Goal: Obtain resource: Obtain resource

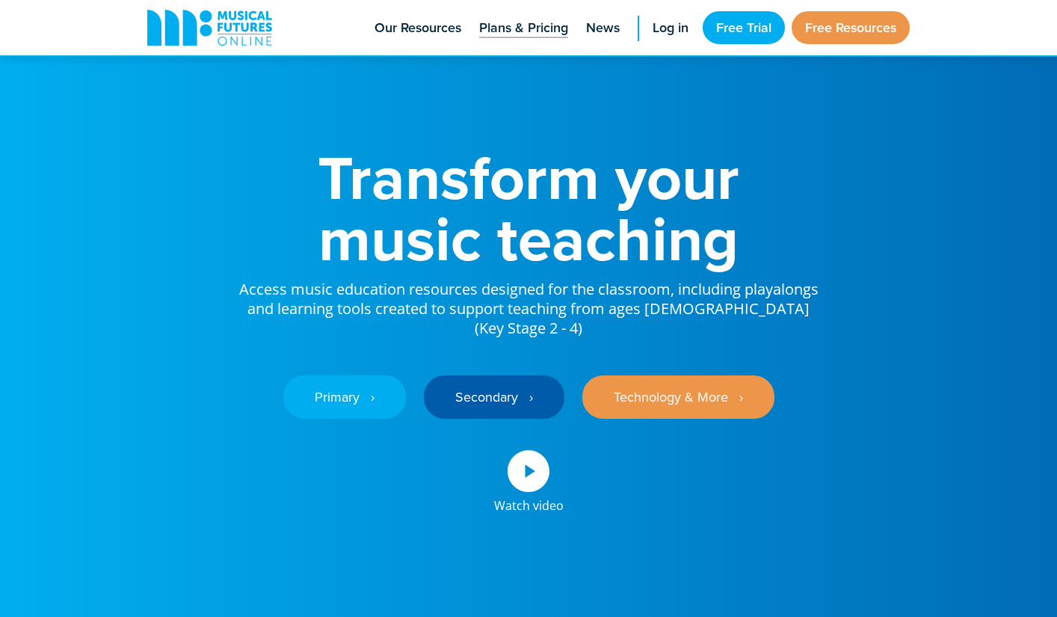
click at [511, 34] on span "Plans & Pricing" at bounding box center [523, 28] width 89 height 20
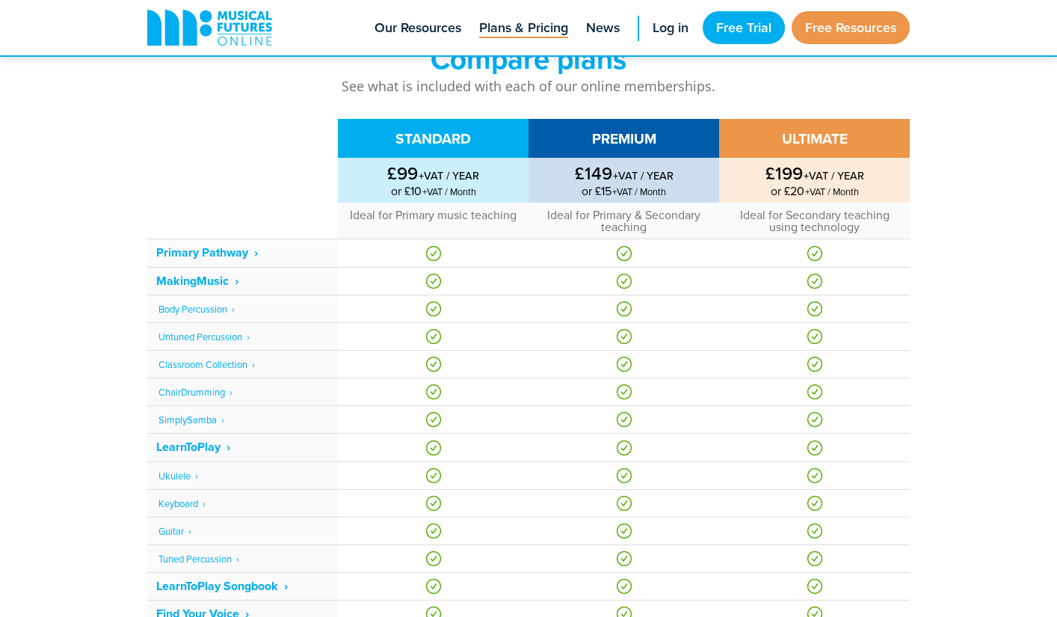
scroll to position [581, 0]
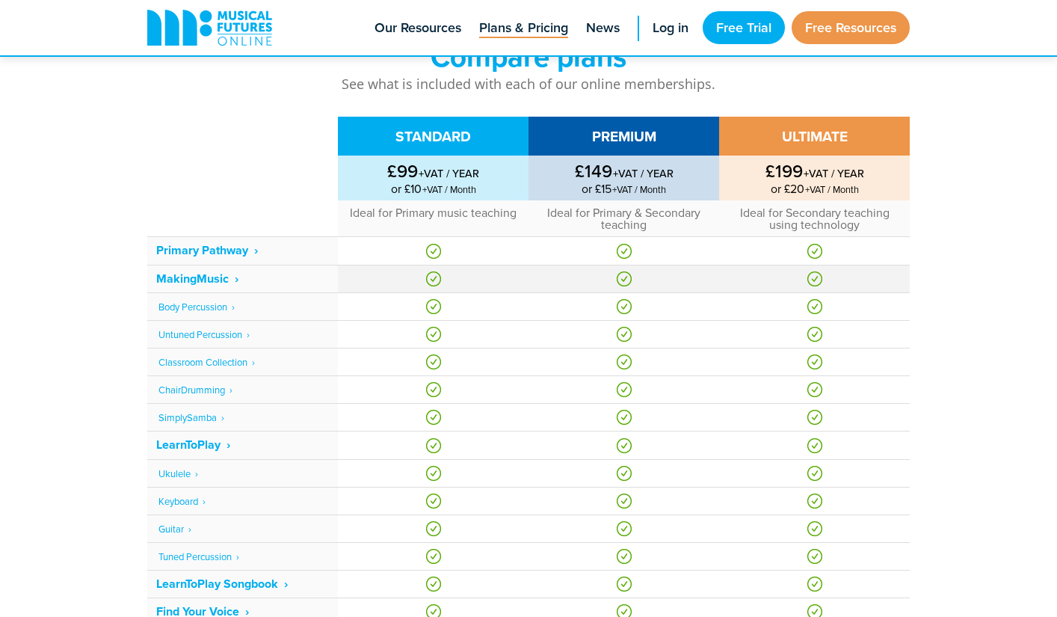
click at [188, 276] on strong "MakingMusic‎‏‏‎ ‎ ›" at bounding box center [197, 278] width 82 height 17
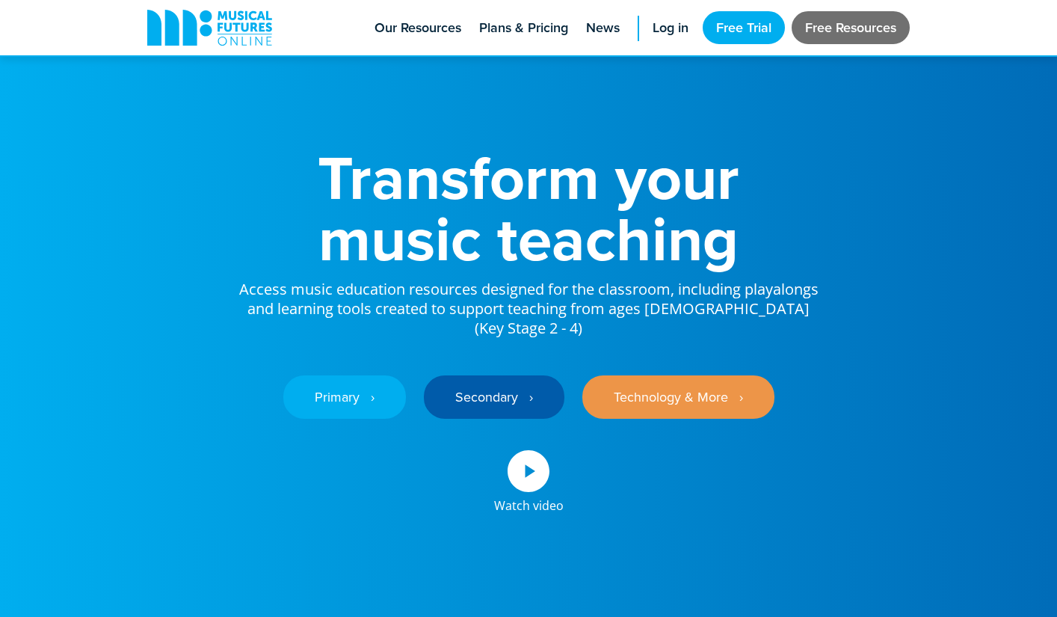
click at [838, 35] on link "Free Resources" at bounding box center [850, 27] width 118 height 33
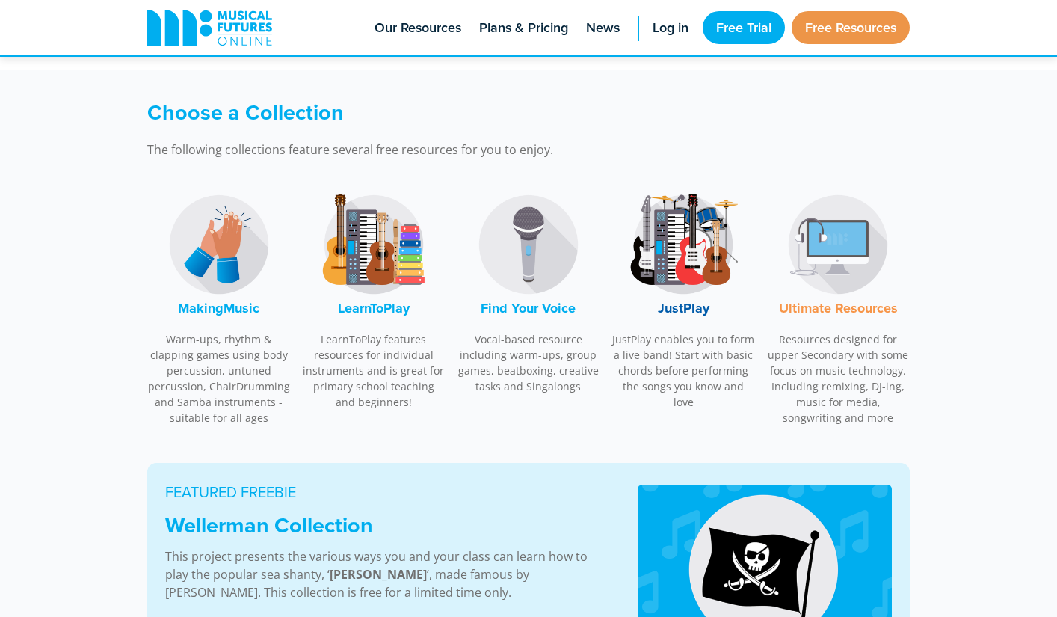
scroll to position [404, 0]
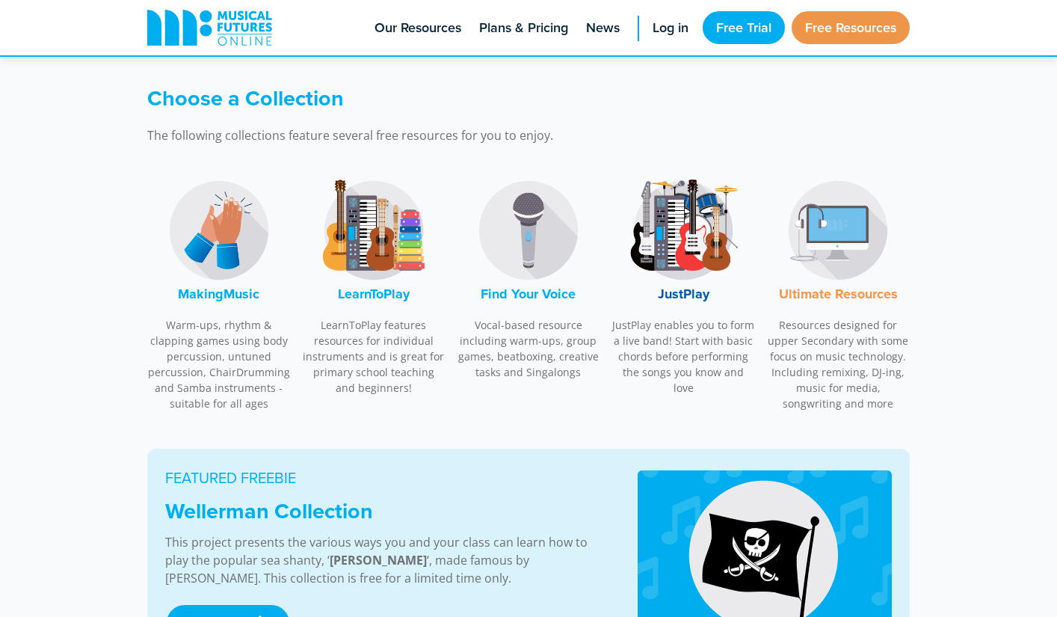
click at [839, 291] on font "Ultimate Resources" at bounding box center [838, 293] width 119 height 19
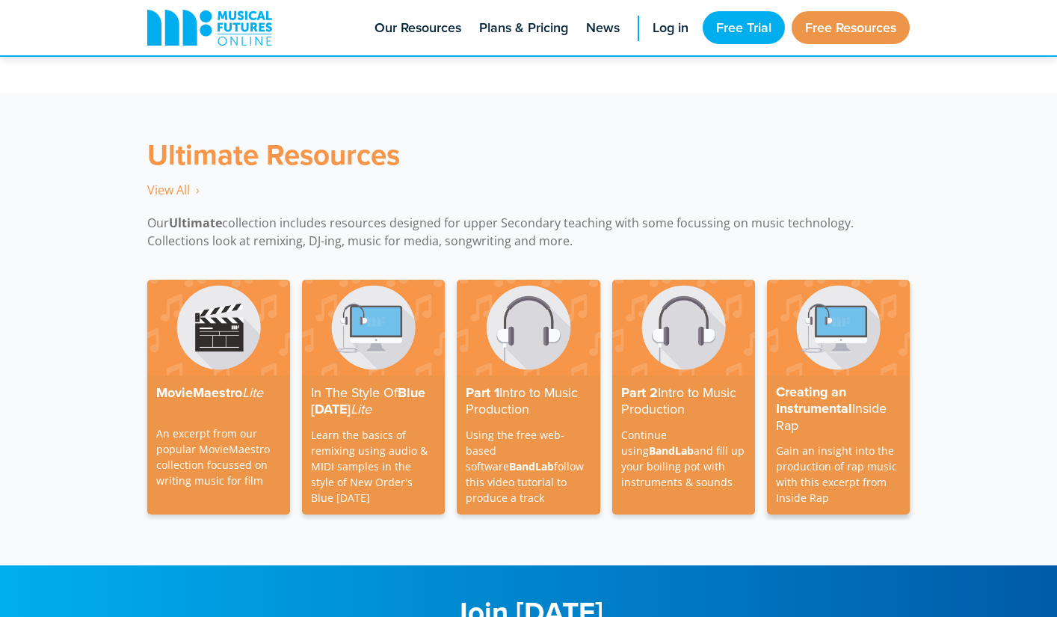
scroll to position [4324, 0]
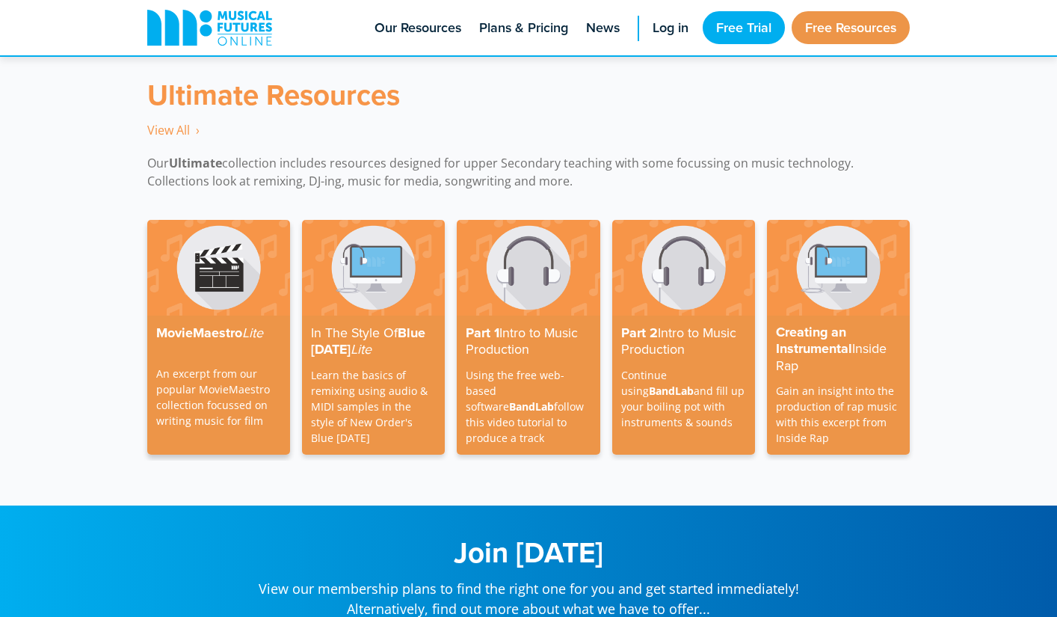
click at [212, 297] on img at bounding box center [218, 267] width 143 height 95
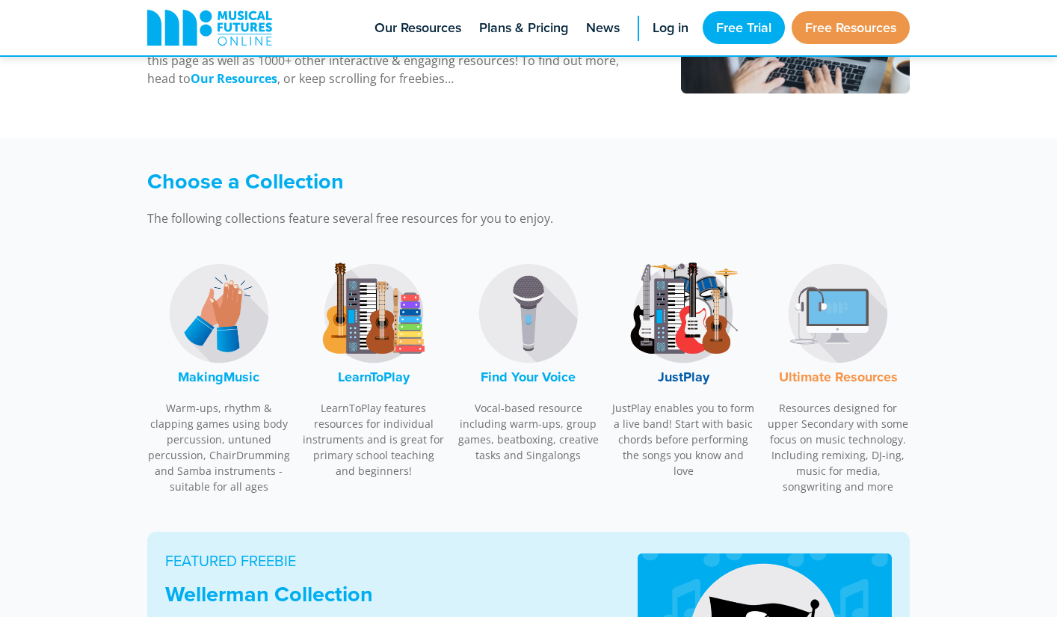
scroll to position [335, 0]
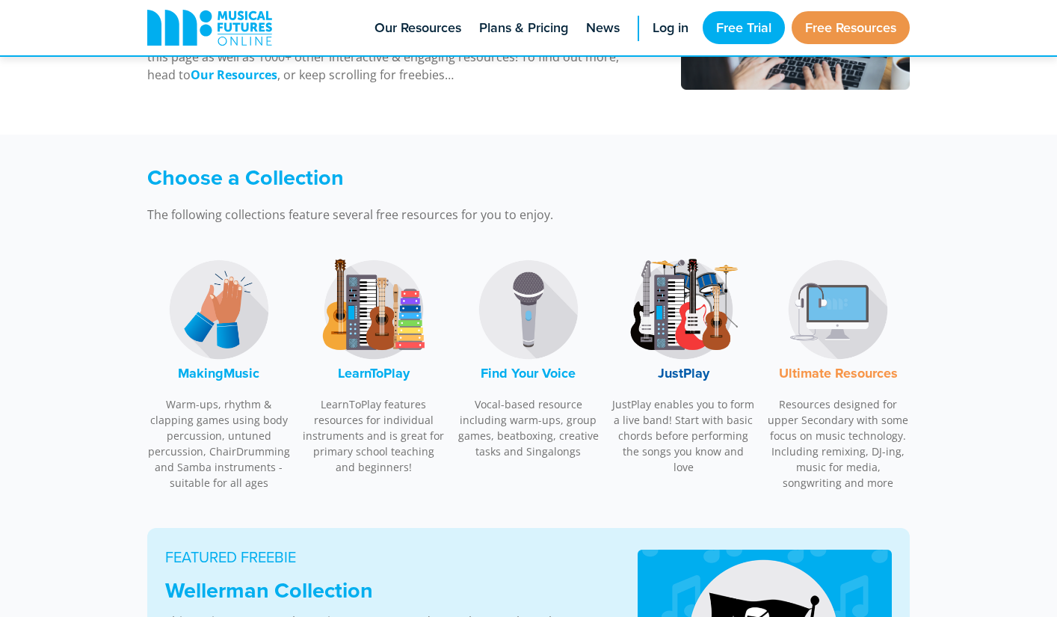
click at [842, 318] on img at bounding box center [838, 309] width 112 height 112
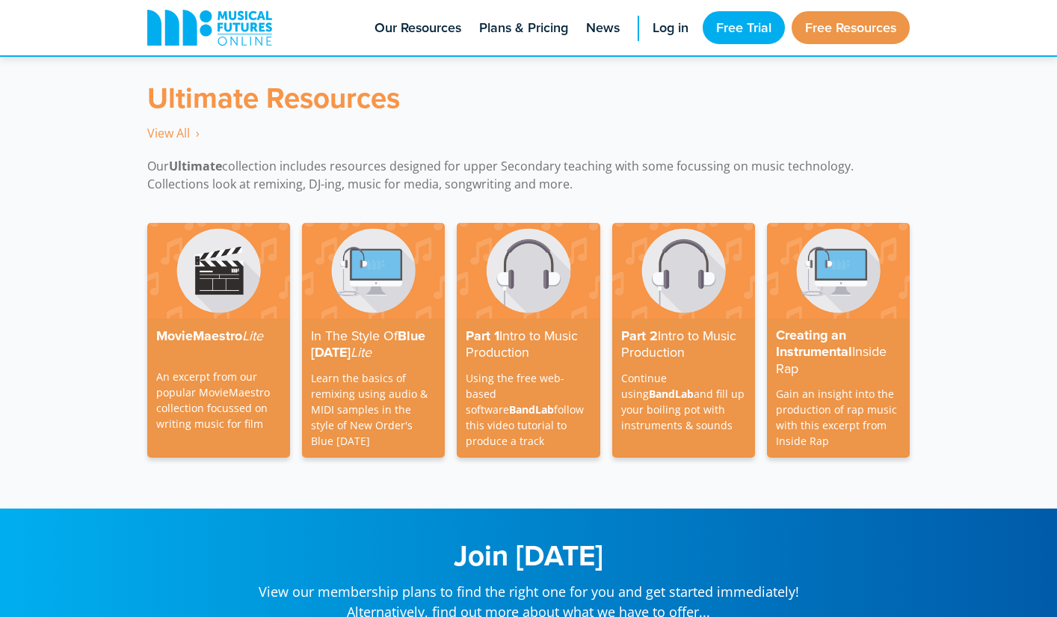
scroll to position [4324, 0]
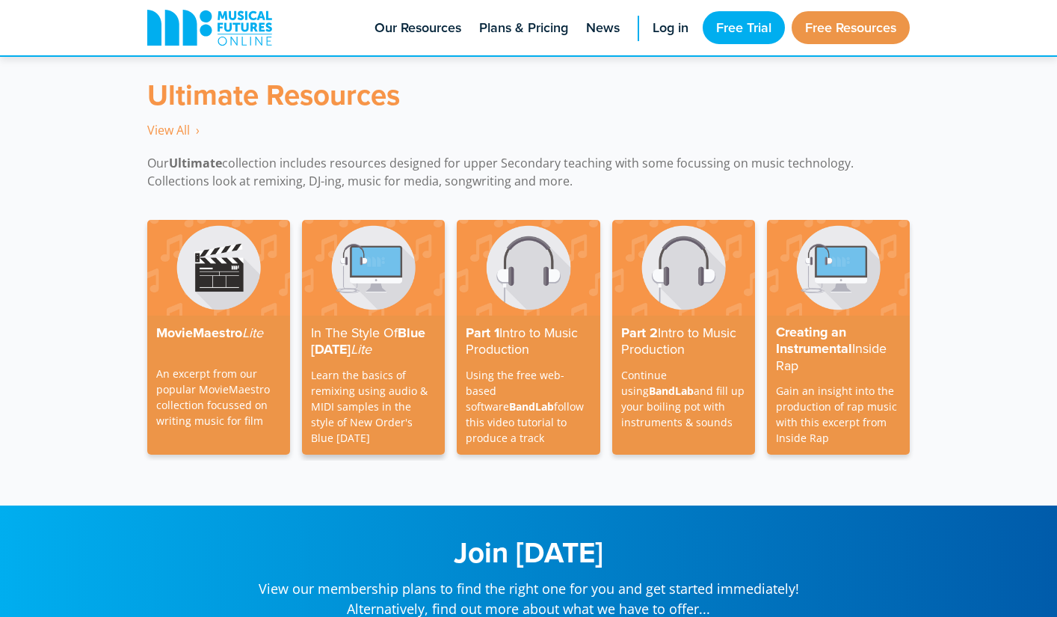
click at [368, 339] on strong "Lite" at bounding box center [360, 348] width 21 height 19
